Goal: Task Accomplishment & Management: Use online tool/utility

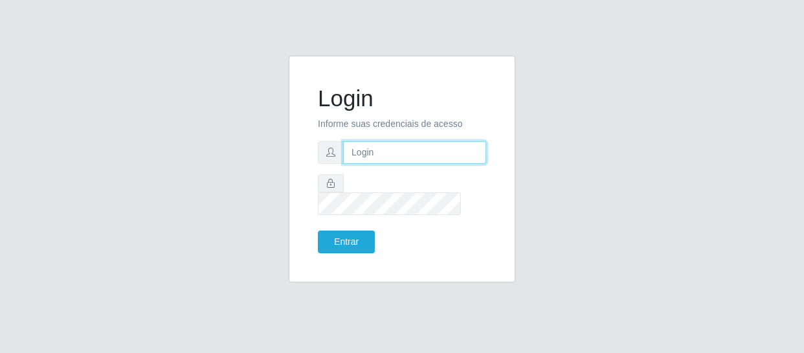
type input "[EMAIL_ADDRESS][DOMAIN_NAME]"
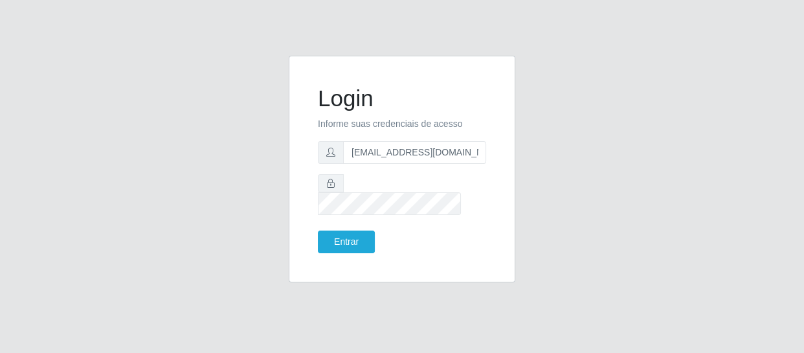
click at [357, 244] on div "Login Informe suas credenciais de acesso [EMAIL_ADDRESS][DOMAIN_NAME] Entrar" at bounding box center [402, 169] width 194 height 194
click at [355, 232] on button "Entrar" at bounding box center [346, 241] width 57 height 23
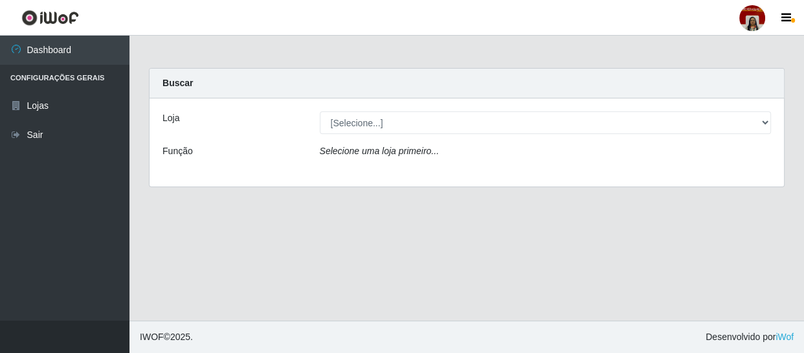
click at [756, 21] on div at bounding box center [752, 18] width 26 height 26
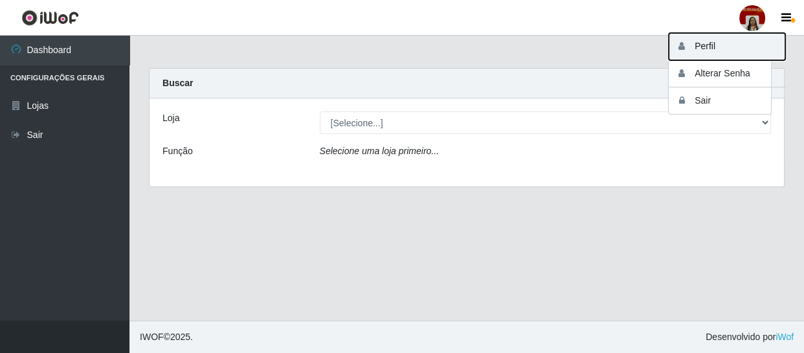
click at [716, 46] on button "Perfil" at bounding box center [727, 46] width 116 height 27
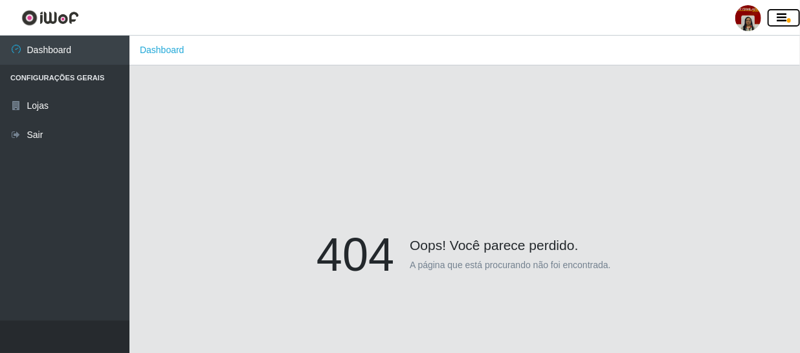
click at [784, 16] on icon "button" at bounding box center [782, 18] width 10 height 12
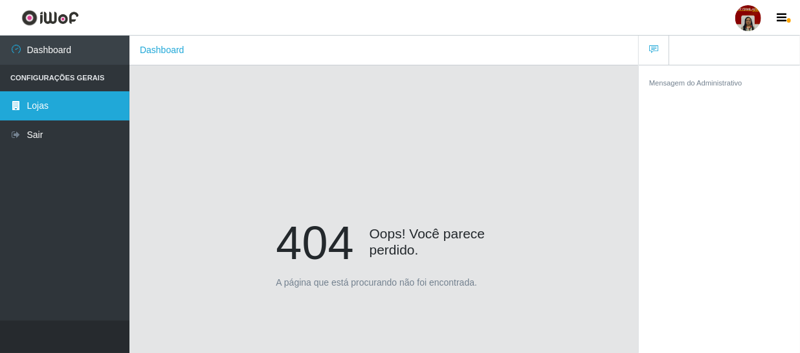
click at [36, 108] on link "Lojas" at bounding box center [64, 105] width 129 height 29
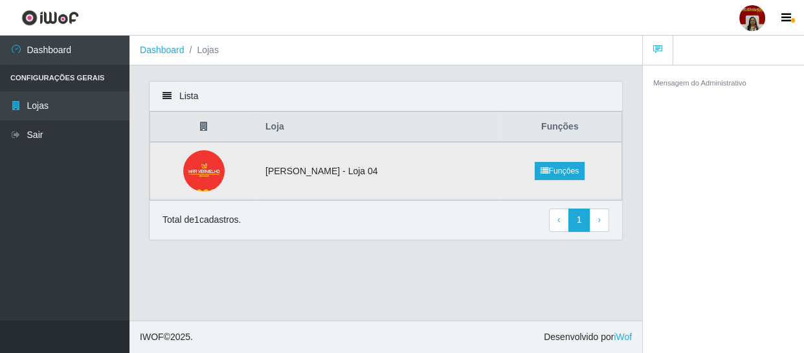
click at [338, 170] on td "[PERSON_NAME] - Loja 04" at bounding box center [378, 171] width 241 height 58
click at [337, 174] on td "[PERSON_NAME] - Loja 04" at bounding box center [378, 171] width 241 height 58
click at [340, 173] on td "[PERSON_NAME] - Loja 04" at bounding box center [378, 171] width 241 height 58
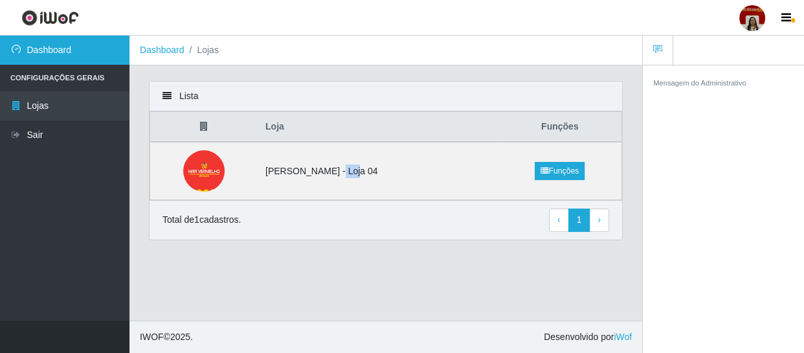
click at [58, 48] on link "Dashboard" at bounding box center [64, 50] width 129 height 29
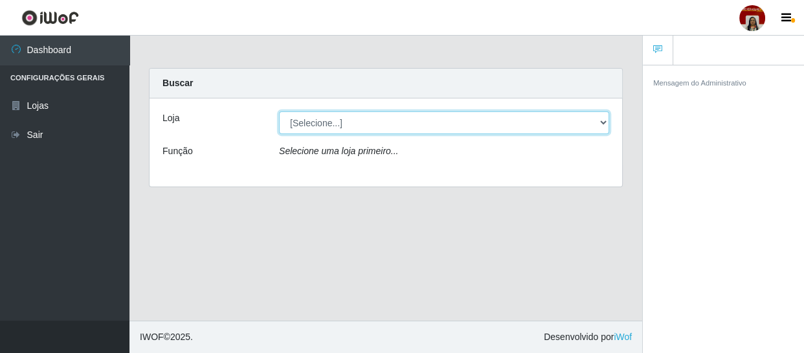
click at [322, 126] on select "[Selecione...] Mar Vermelho - Loja 04" at bounding box center [444, 122] width 330 height 23
select select "251"
click at [279, 111] on select "[Selecione...] Mar Vermelho - Loja 04" at bounding box center [444, 122] width 330 height 23
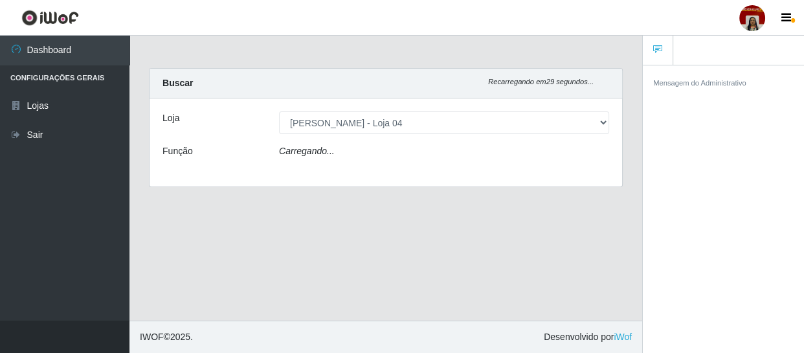
click at [326, 151] on icon "Carregando..." at bounding box center [307, 151] width 56 height 10
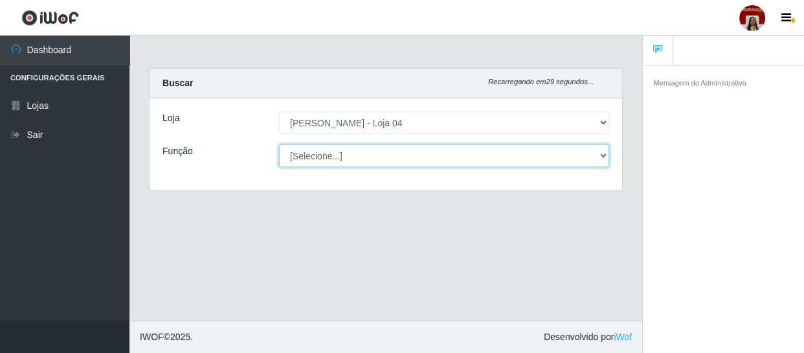
click at [326, 151] on select "[Selecione...] ASG ASG + ASG ++ Auxiliar de Depósito Auxiliar de Depósito + Aux…" at bounding box center [444, 155] width 330 height 23
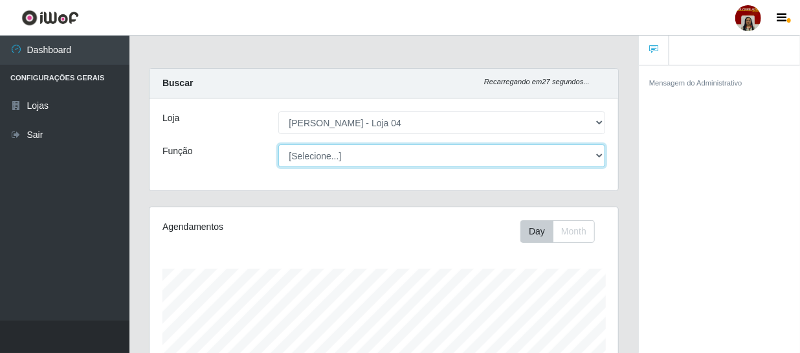
scroll to position [269, 469]
click at [278, 144] on select "[Selecione...] ASG ASG + ASG ++ Auxiliar de Depósito Auxiliar de Depósito + Aux…" at bounding box center [441, 155] width 327 height 23
click at [329, 158] on select "[Selecione...] ASG ASG + ASG ++ Auxiliar de Depósito Auxiliar de Depósito + Aux…" at bounding box center [441, 155] width 327 height 23
select select "22"
click at [278, 144] on select "[Selecione...] ASG ASG + ASG ++ Auxiliar de Depósito Auxiliar de Depósito + Aux…" at bounding box center [441, 155] width 327 height 23
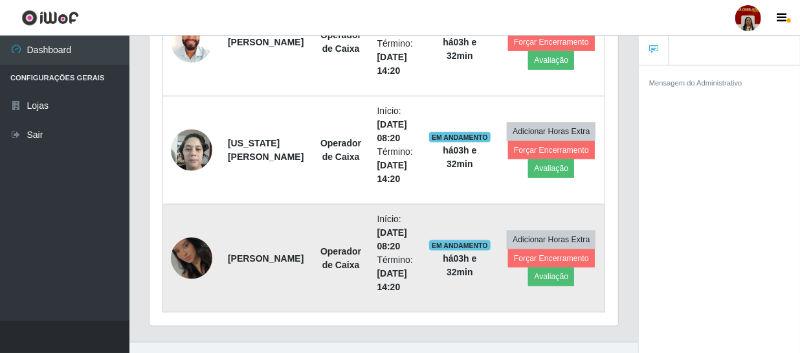
scroll to position [707, 0]
